Goal: Task Accomplishment & Management: Use online tool/utility

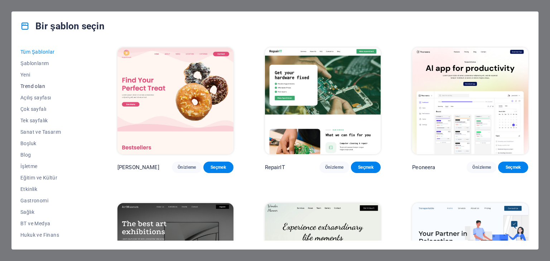
click at [35, 84] on font "Trend olan" at bounding box center [32, 86] width 25 height 6
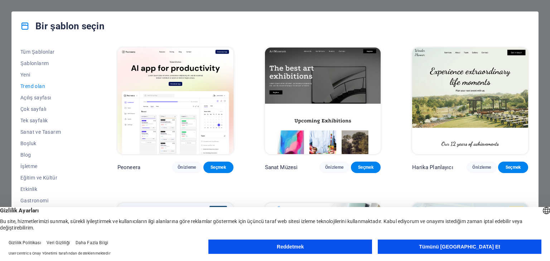
click at [452, 245] on font "Tümünü Kabul Et" at bounding box center [459, 247] width 81 height 6
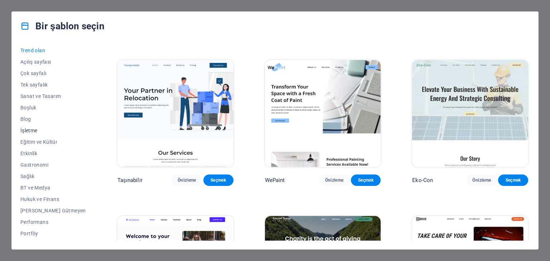
scroll to position [92, 0]
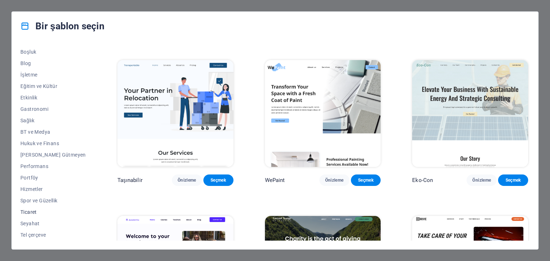
click at [32, 214] on font "Ticaret" at bounding box center [28, 212] width 16 height 6
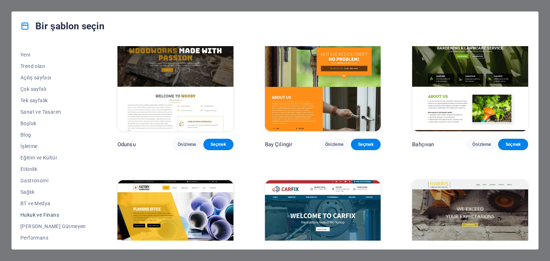
scroll to position [0, 0]
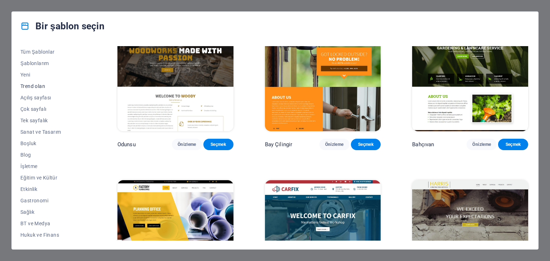
click at [31, 83] on font "Trend olan" at bounding box center [32, 86] width 25 height 6
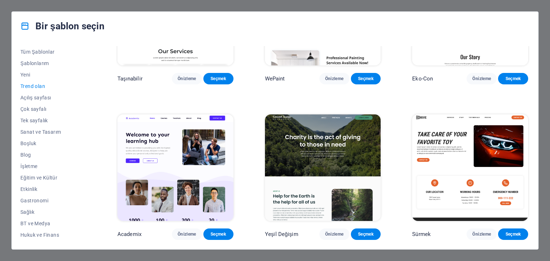
scroll to position [286, 0]
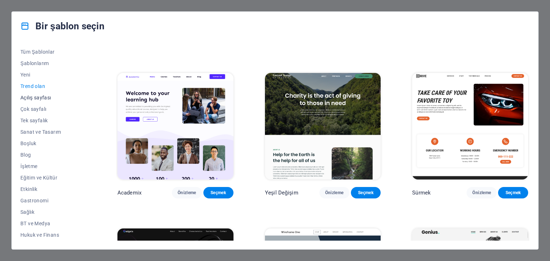
click at [39, 101] on button "Açılış sayfası" at bounding box center [52, 97] width 65 height 11
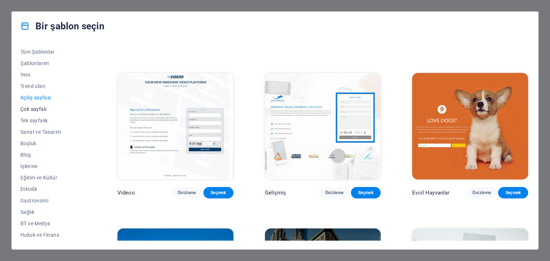
click at [39, 112] on button "Çok sayfalı" at bounding box center [52, 108] width 65 height 11
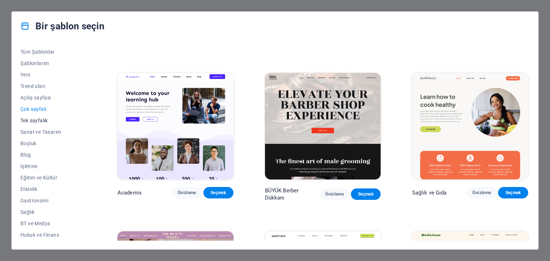
click at [39, 122] on font "Tek sayfalık" at bounding box center [34, 121] width 28 height 6
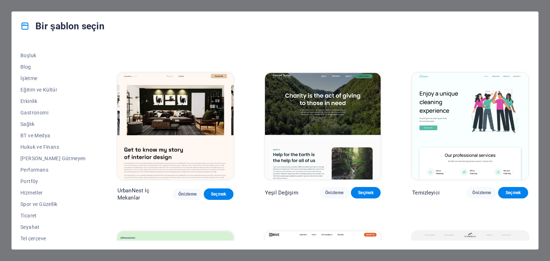
scroll to position [92, 0]
click at [29, 211] on font "Ticaret" at bounding box center [28, 212] width 16 height 6
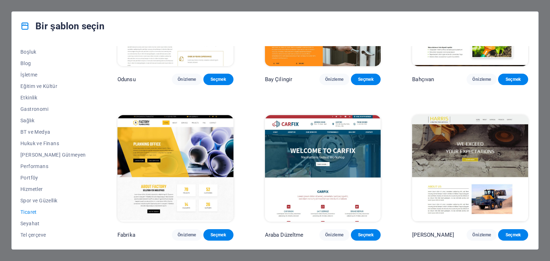
scroll to position [256, 0]
click at [316, 133] on img at bounding box center [323, 168] width 116 height 107
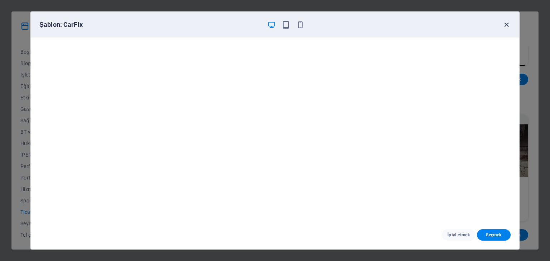
click at [506, 26] on icon "button" at bounding box center [506, 25] width 8 height 8
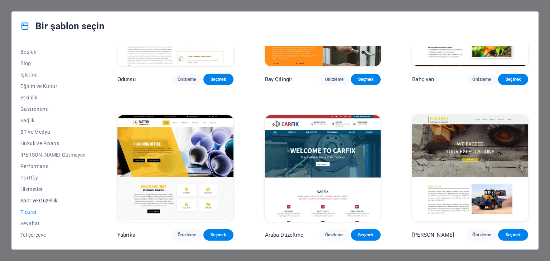
scroll to position [0, 0]
click at [30, 75] on font "Yeni" at bounding box center [25, 75] width 10 height 6
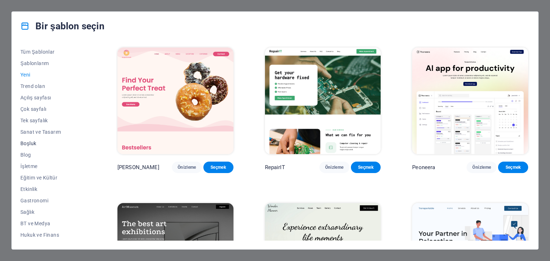
click at [33, 143] on font "Boşluk" at bounding box center [28, 144] width 16 height 6
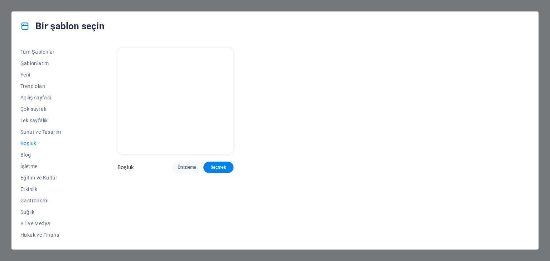
click at [175, 105] on img at bounding box center [175, 101] width 116 height 107
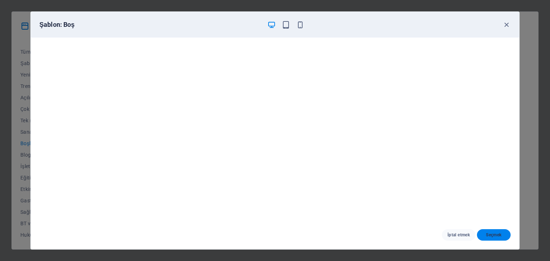
click at [494, 230] on button "Seçmek" at bounding box center [494, 234] width 34 height 11
